Goal: Check status: Check status

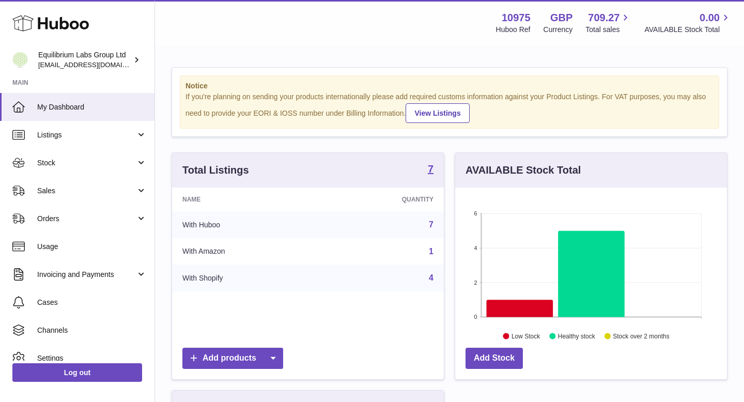
scroll to position [161, 272]
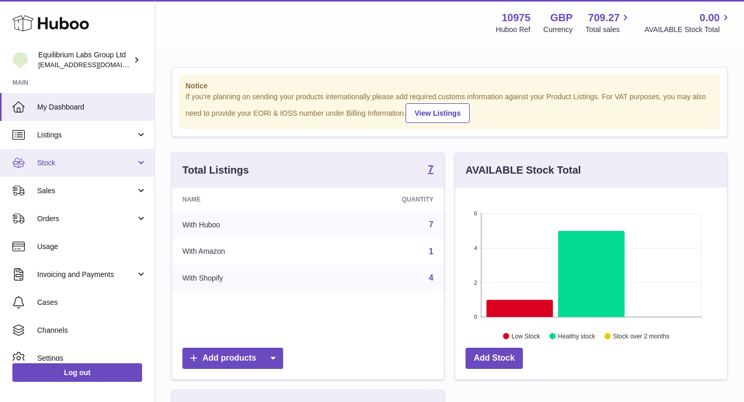
click at [59, 161] on span "Stock" at bounding box center [86, 163] width 99 height 10
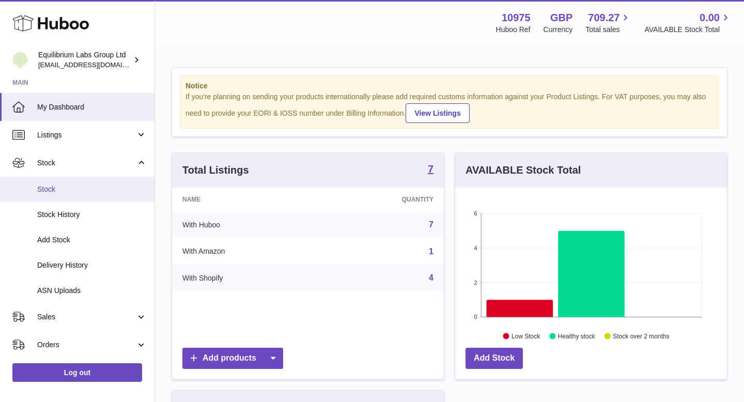
click at [62, 193] on span "Stock" at bounding box center [92, 189] width 110 height 10
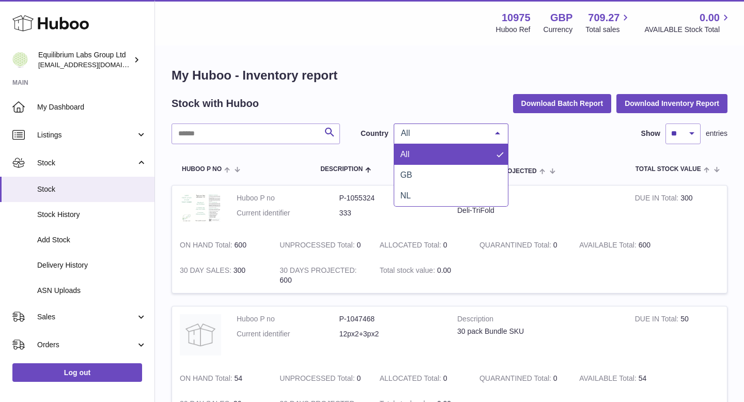
click at [448, 134] on span "All" at bounding box center [442, 133] width 89 height 10
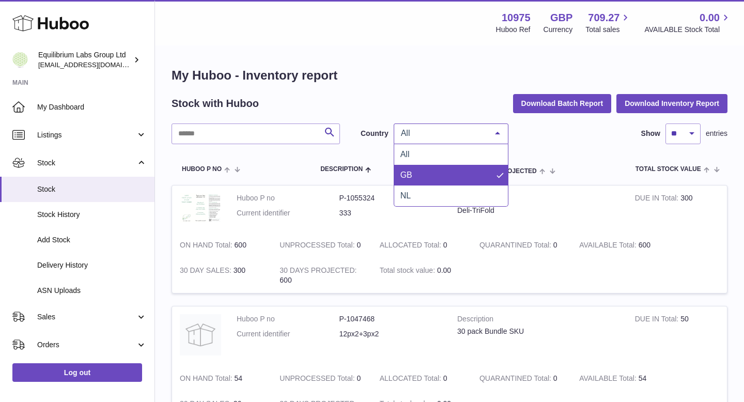
click at [434, 178] on span "GB" at bounding box center [451, 175] width 114 height 21
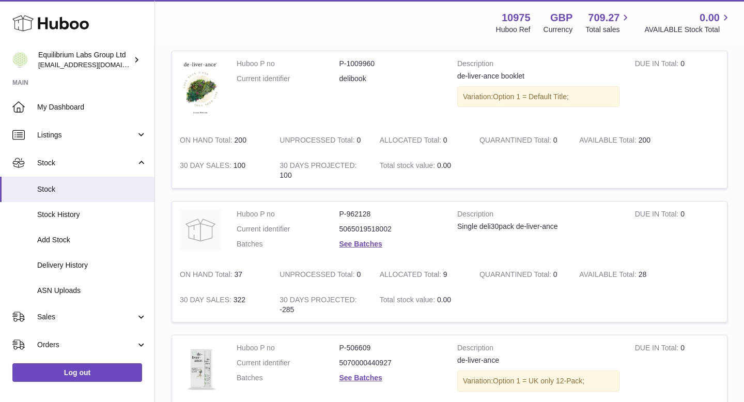
scroll to position [507, 0]
